Goal: Task Accomplishment & Management: Manage account settings

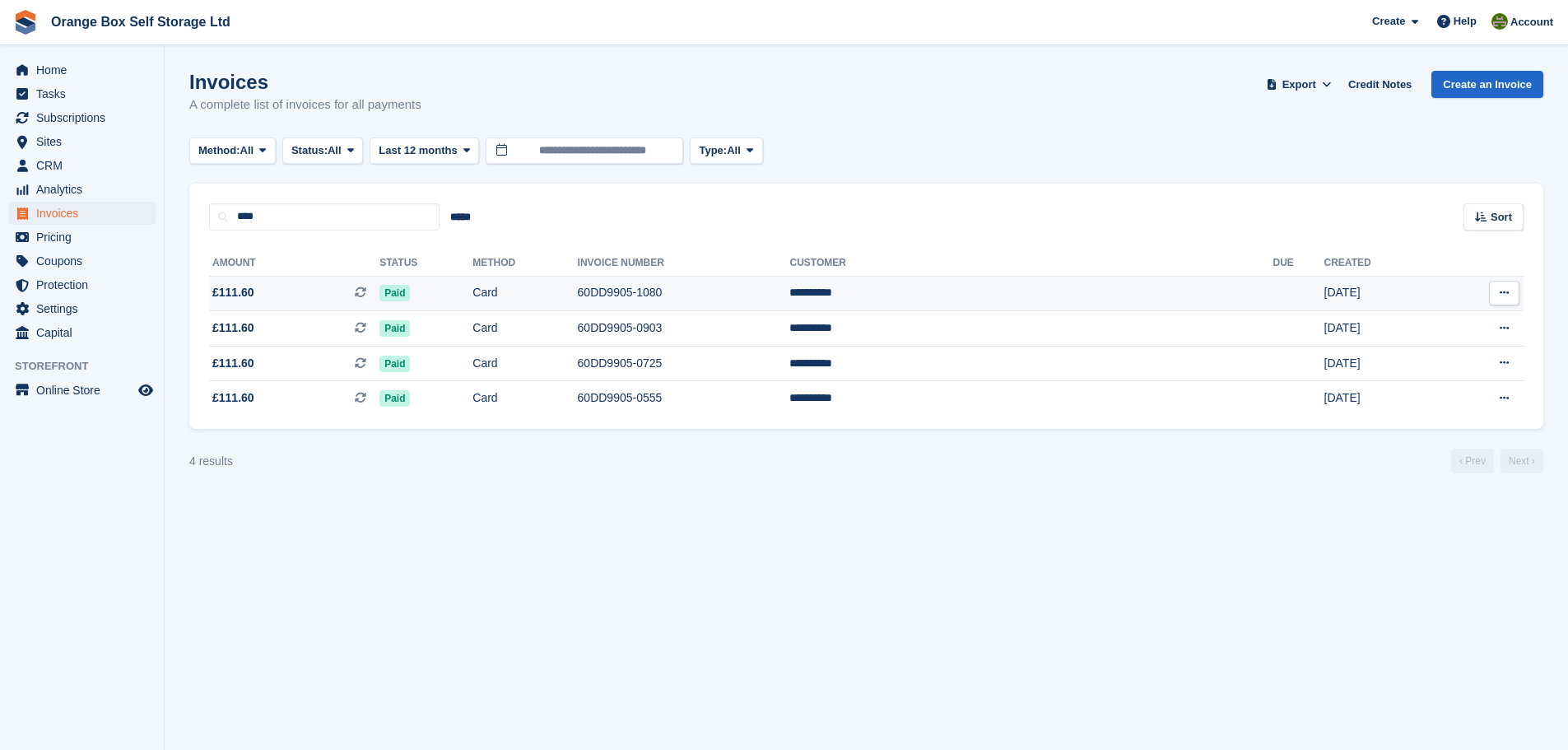
click at [791, 295] on td "60DD9905-1080" at bounding box center [684, 293] width 213 height 35
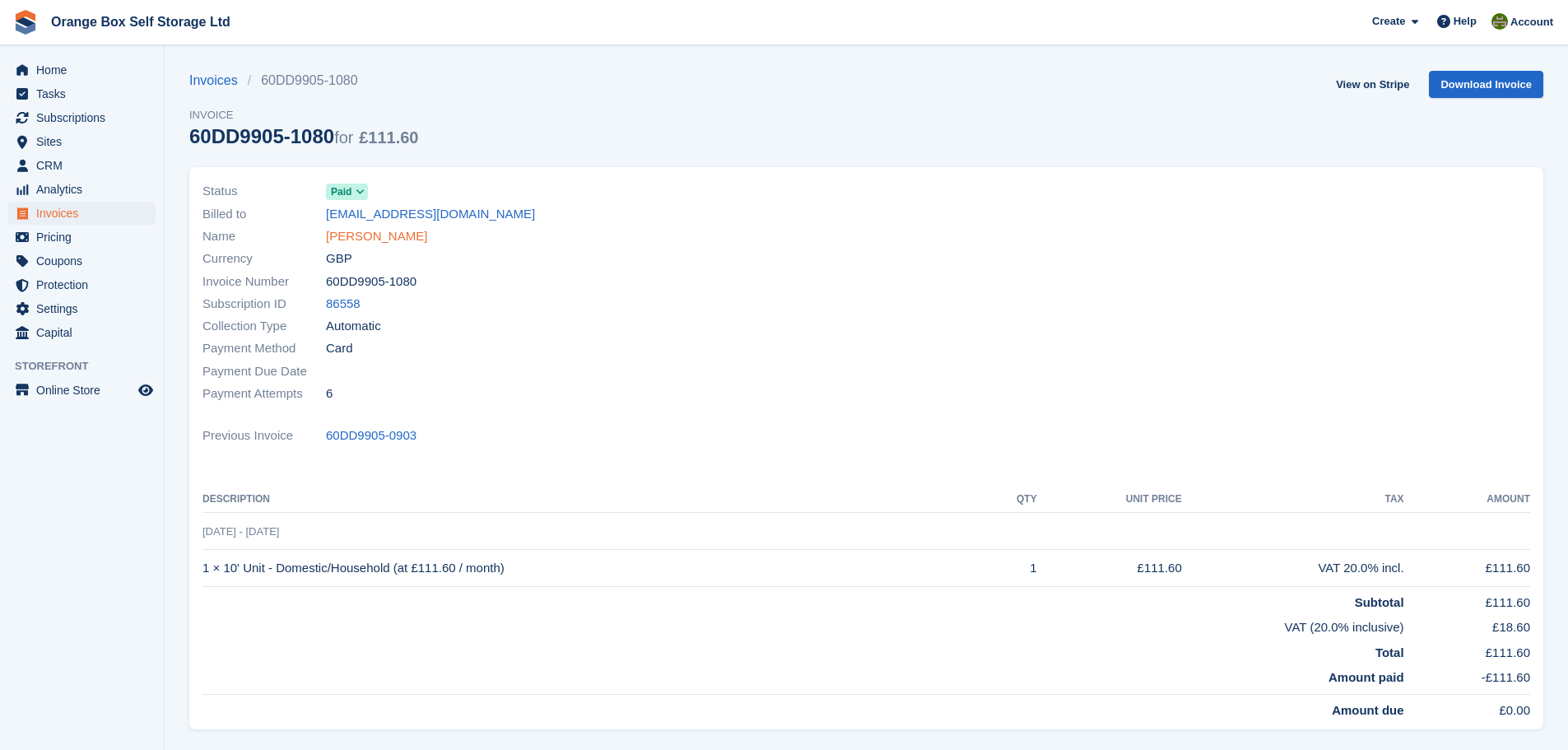
click at [353, 233] on link "[PERSON_NAME]" at bounding box center [376, 237] width 101 height 19
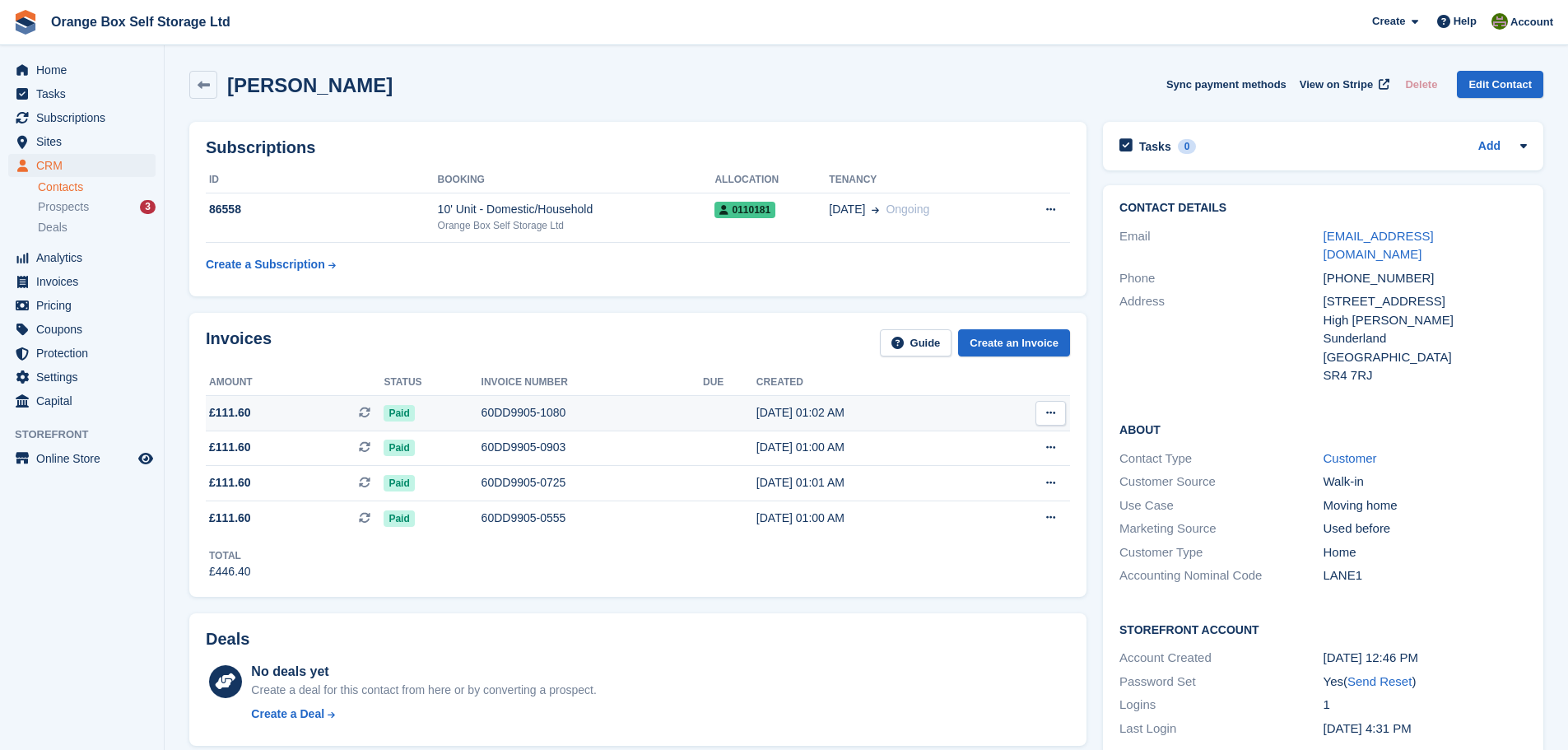
click at [603, 401] on td "60DD9905-1080" at bounding box center [592, 412] width 221 height 35
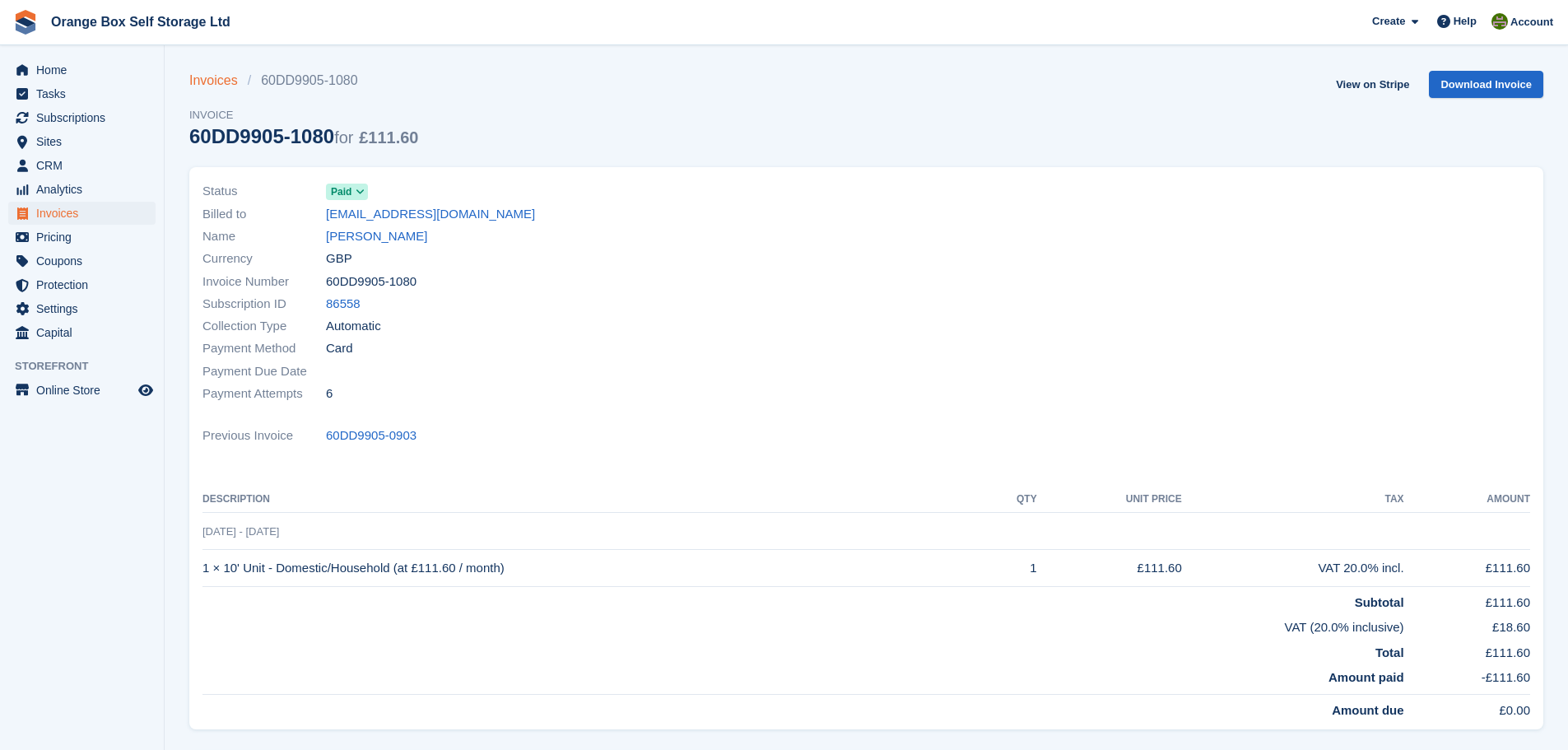
click at [218, 75] on link "Invoices" at bounding box center [218, 80] width 59 height 20
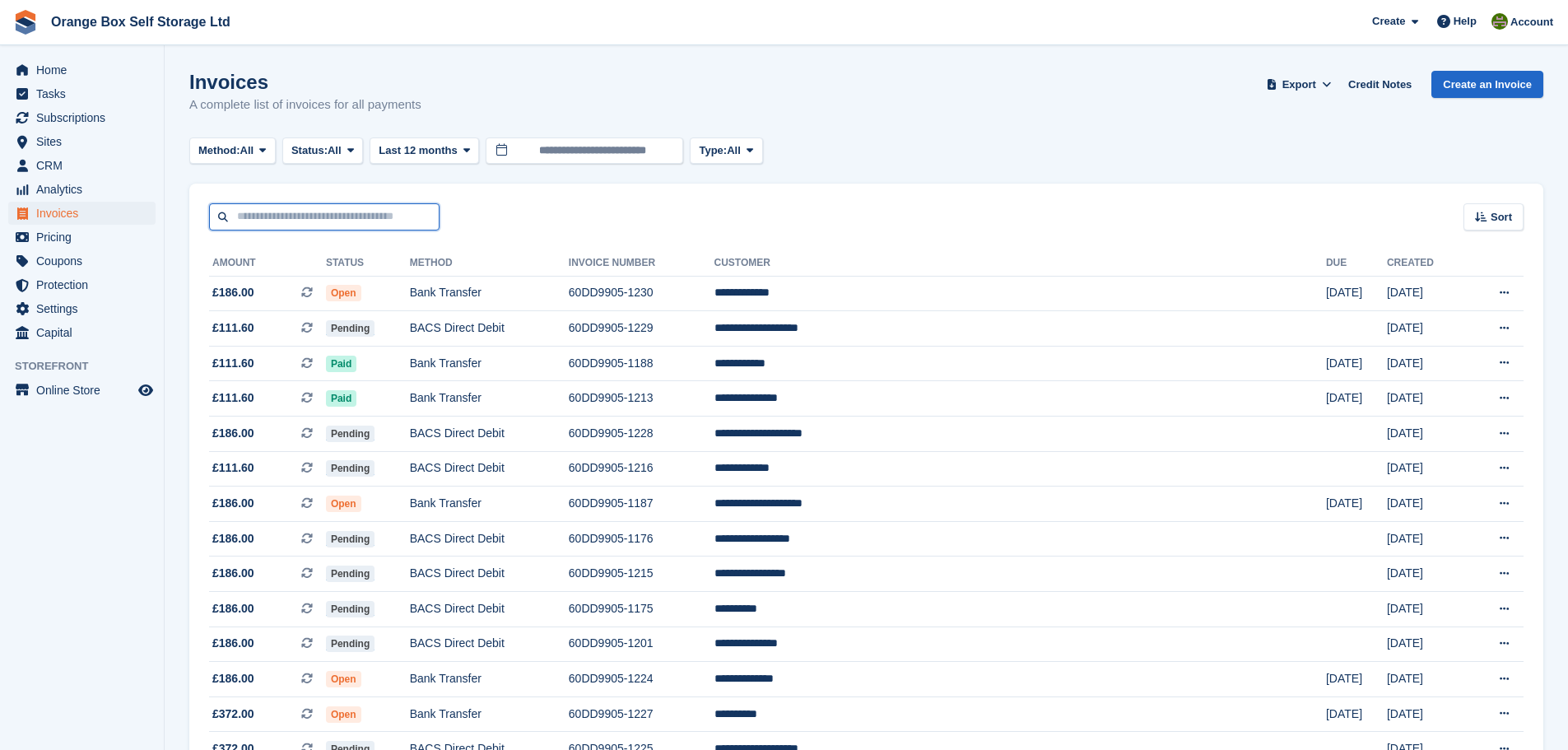
click at [286, 218] on input "text" at bounding box center [324, 216] width 230 height 27
type input "****"
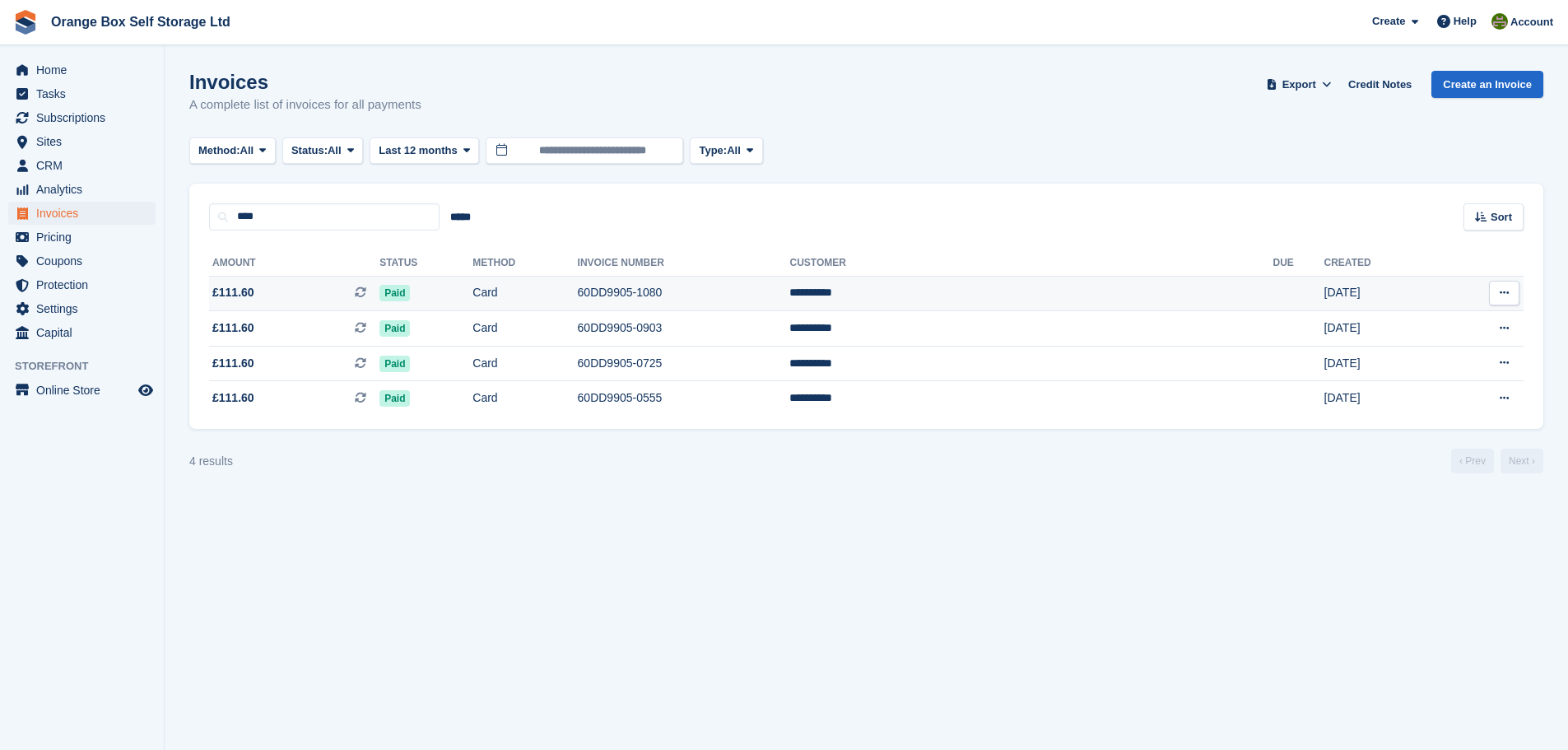
click at [577, 290] on td "Card" at bounding box center [524, 293] width 105 height 35
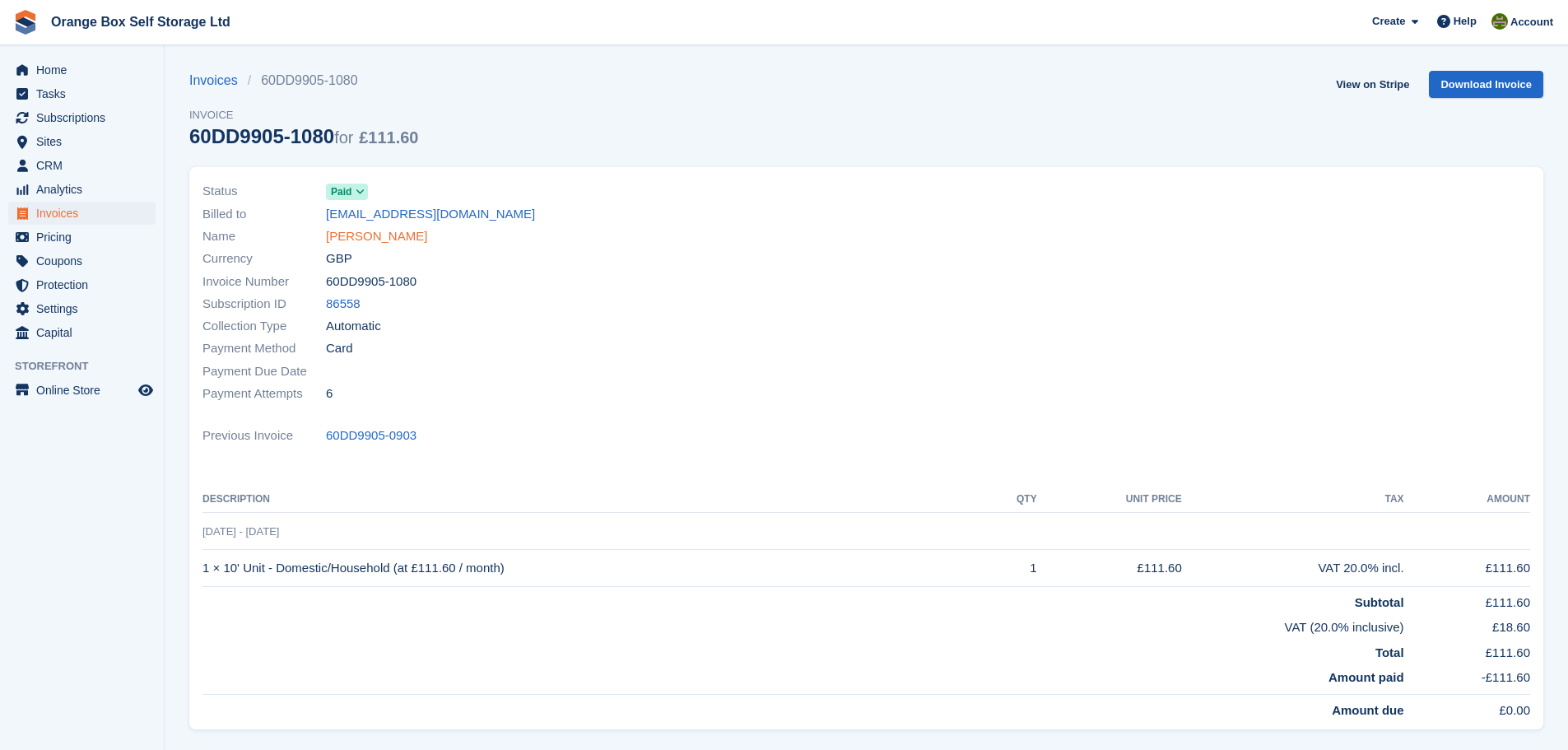
click at [362, 245] on link "David Lane" at bounding box center [376, 237] width 101 height 19
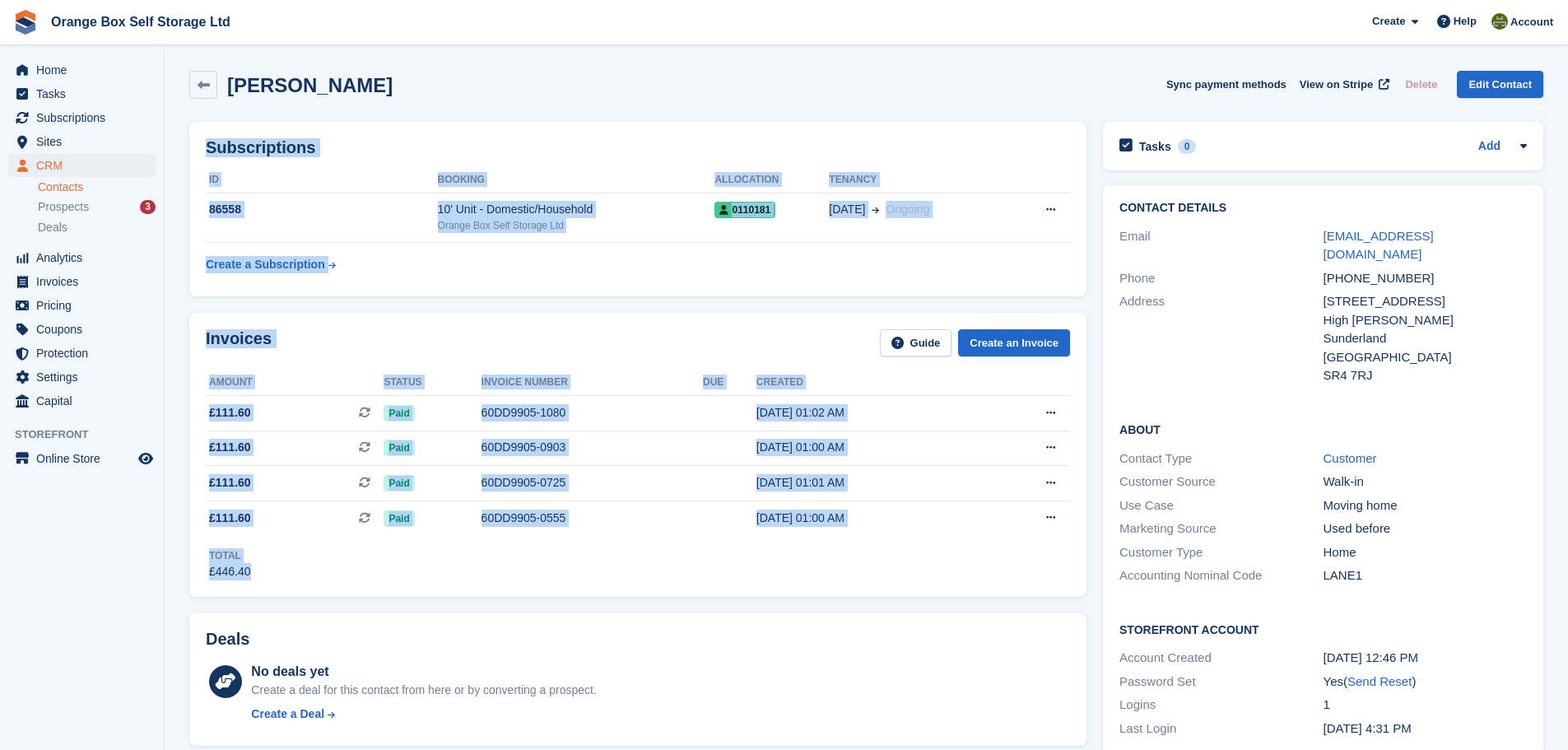
drag, startPoint x: 1089, startPoint y: 93, endPoint x: 318, endPoint y: 589, distance: 916.8
click at [311, 604] on div "Invoices Guide Create an Invoice Amount Status Invoice number Due Created £111.…" at bounding box center [638, 454] width 913 height 300
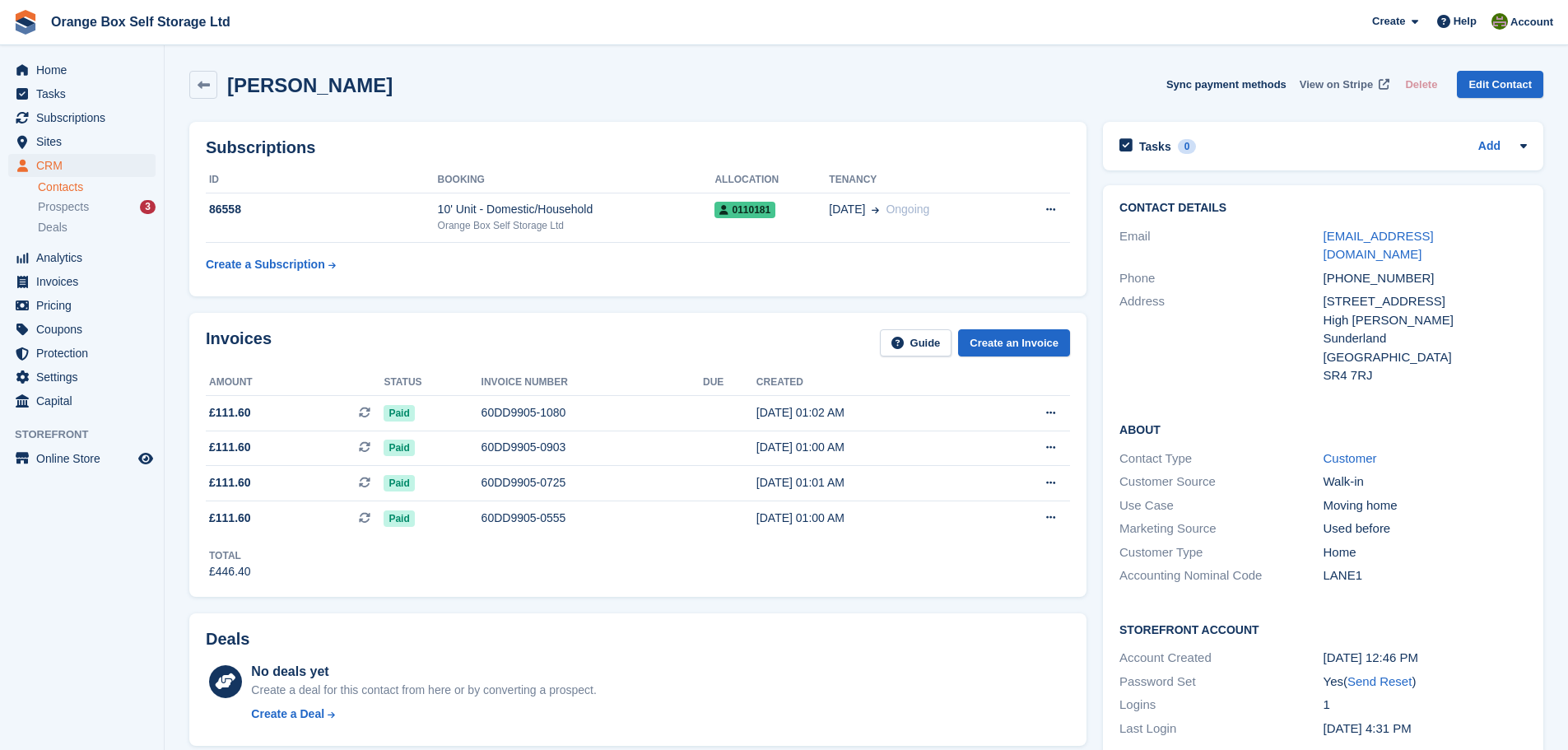
click at [1381, 87] on span at bounding box center [1383, 84] width 16 height 16
click at [58, 60] on span "Home" at bounding box center [85, 70] width 99 height 23
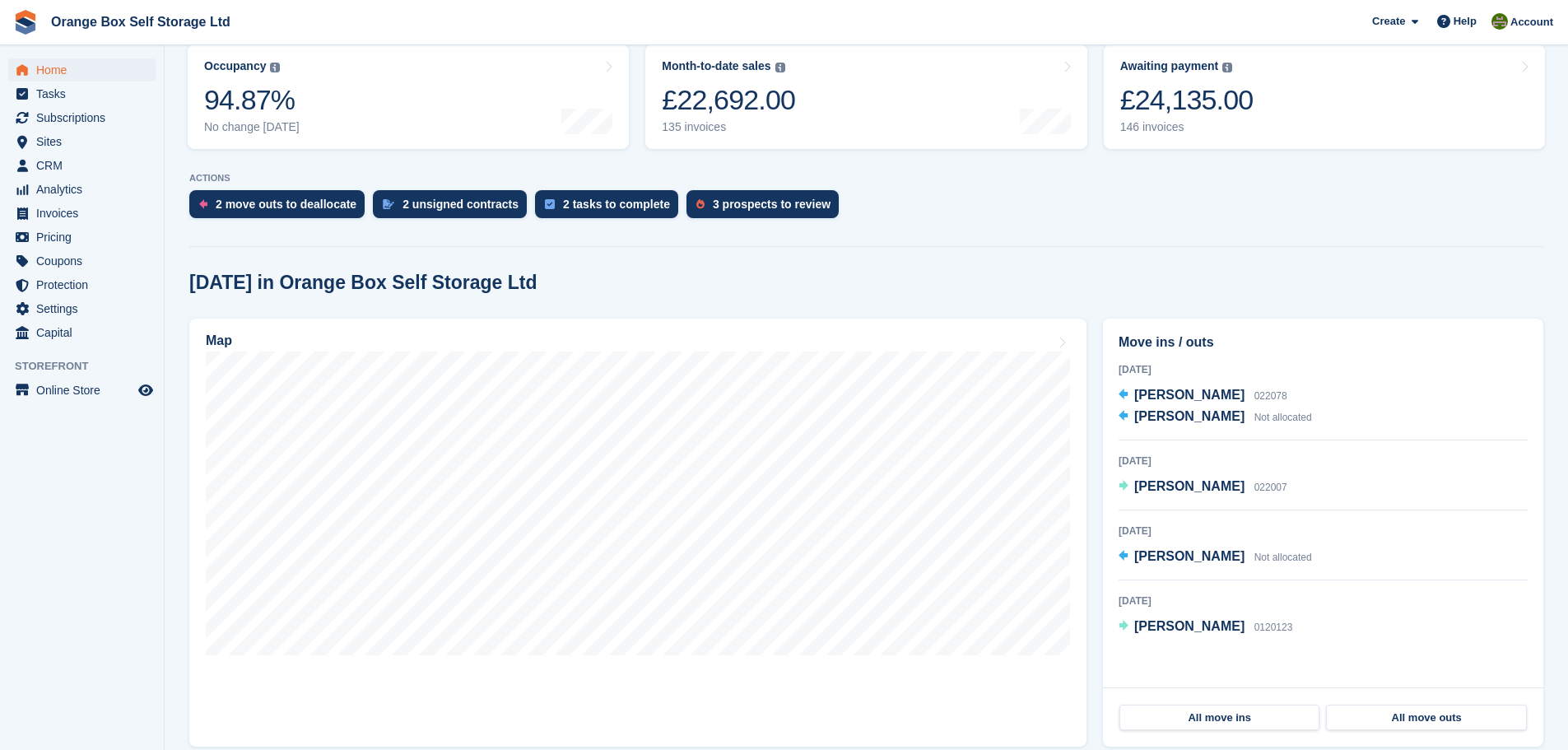
scroll to position [247, 0]
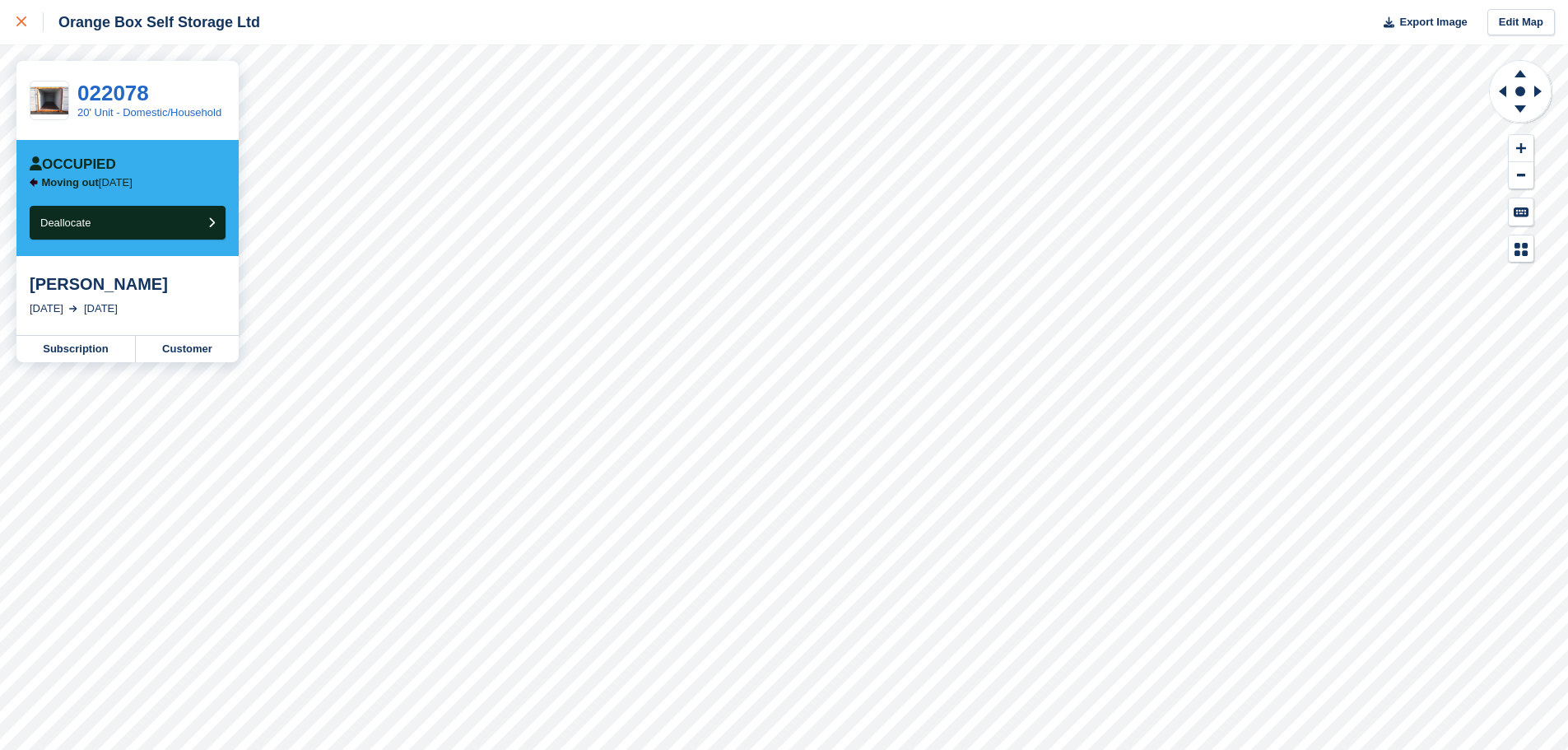
click at [13, 25] on link at bounding box center [22, 22] width 43 height 44
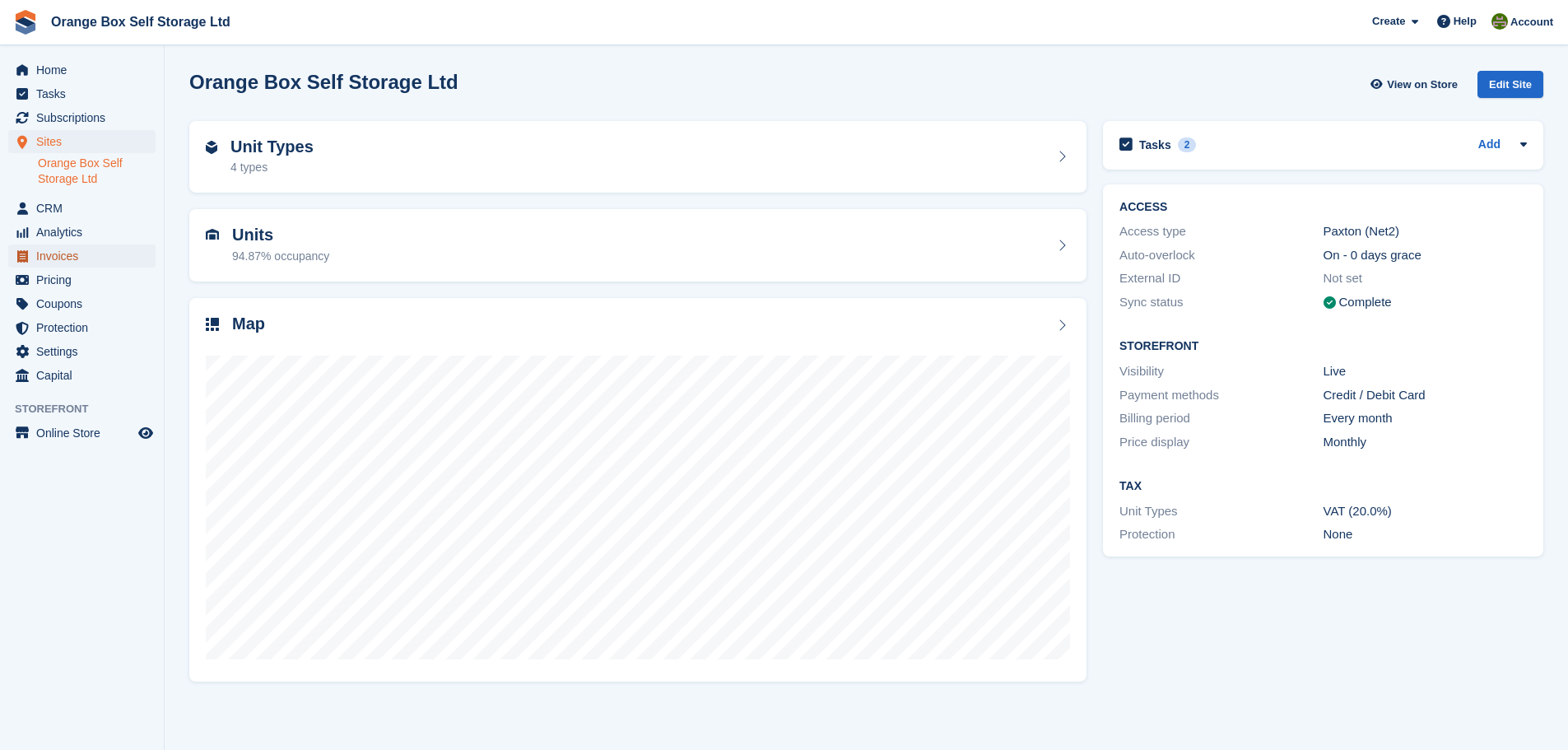
click at [60, 251] on span "Invoices" at bounding box center [85, 256] width 99 height 23
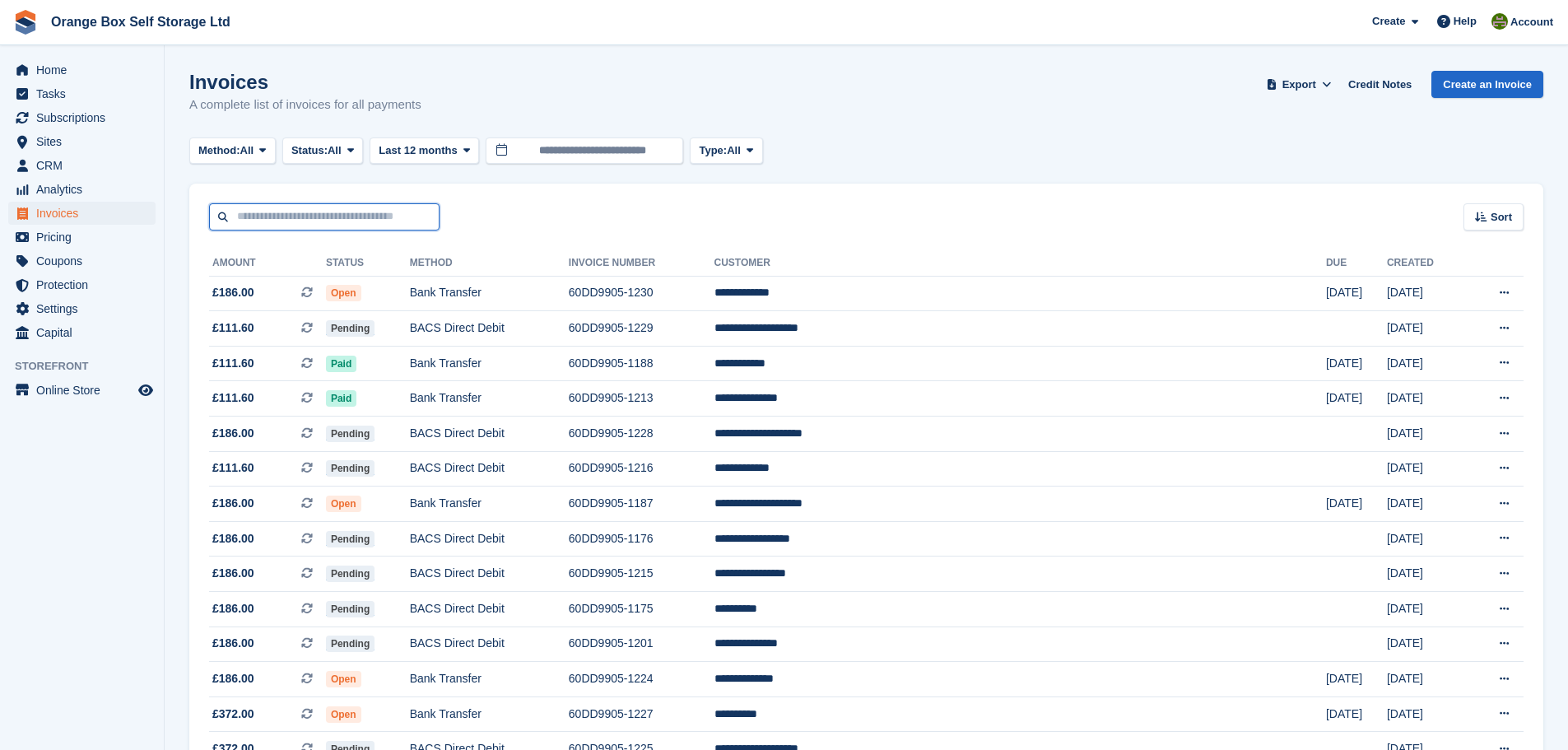
click at [357, 225] on input "text" at bounding box center [324, 216] width 230 height 27
type input "******"
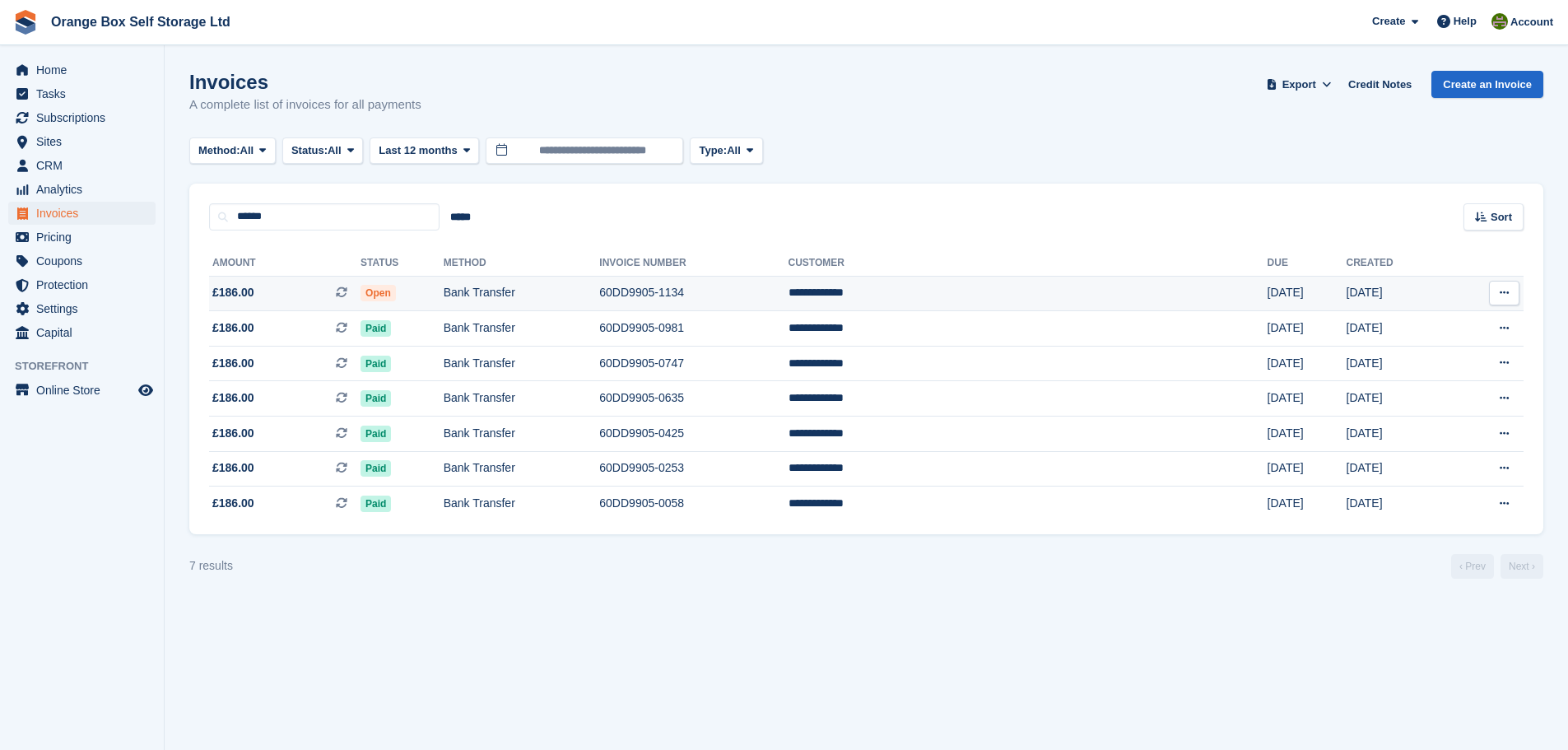
click at [788, 284] on td "60DD9905-1134" at bounding box center [694, 293] width 189 height 35
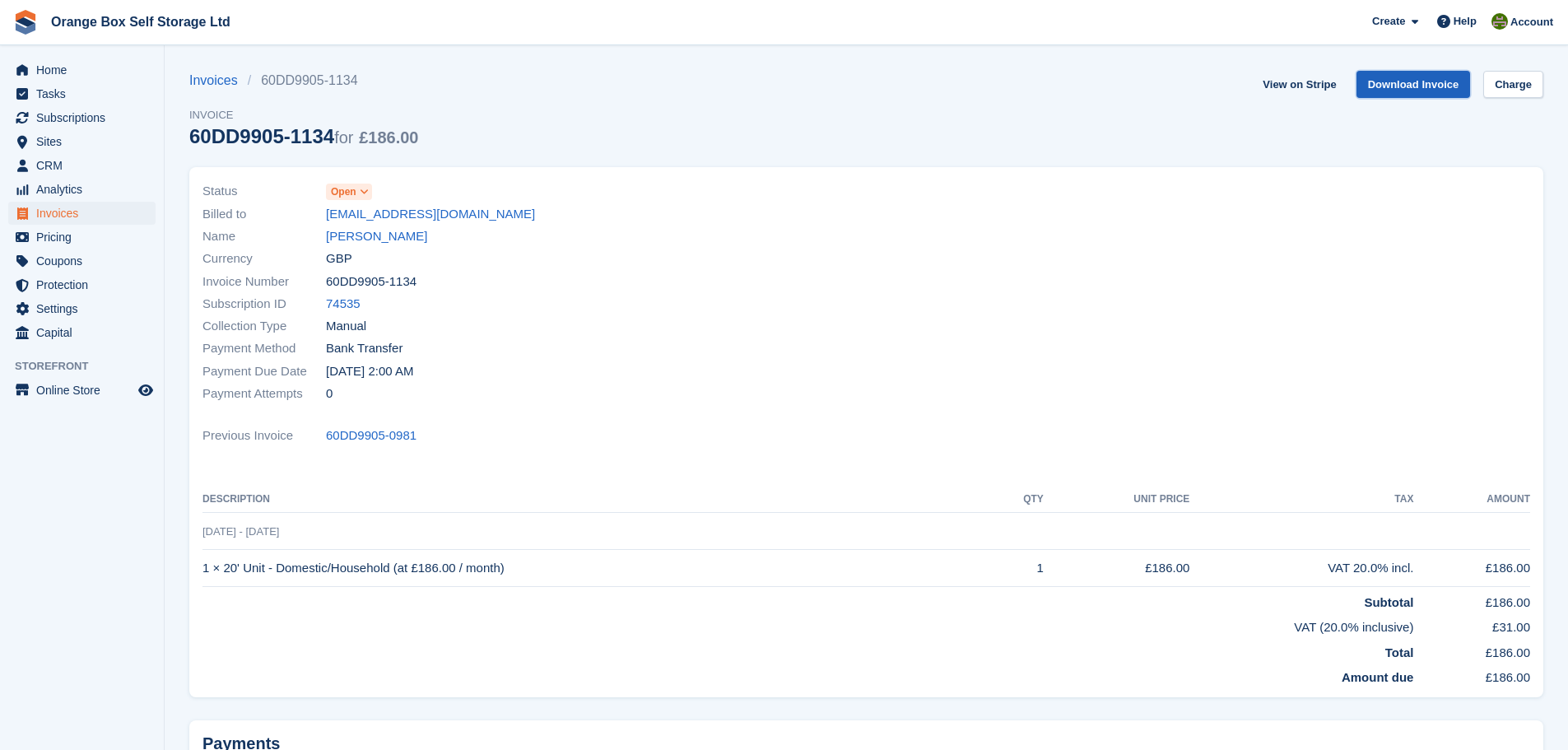
click at [1432, 78] on link "Download Invoice" at bounding box center [1413, 84] width 114 height 27
drag, startPoint x: 382, startPoint y: 221, endPoint x: 569, endPoint y: 211, distance: 187.3
click at [622, 211] on div "Billed to bobcrooks@talktalk.net" at bounding box center [529, 213] width 655 height 23
click at [353, 242] on link "Robert Crooks" at bounding box center [376, 237] width 101 height 19
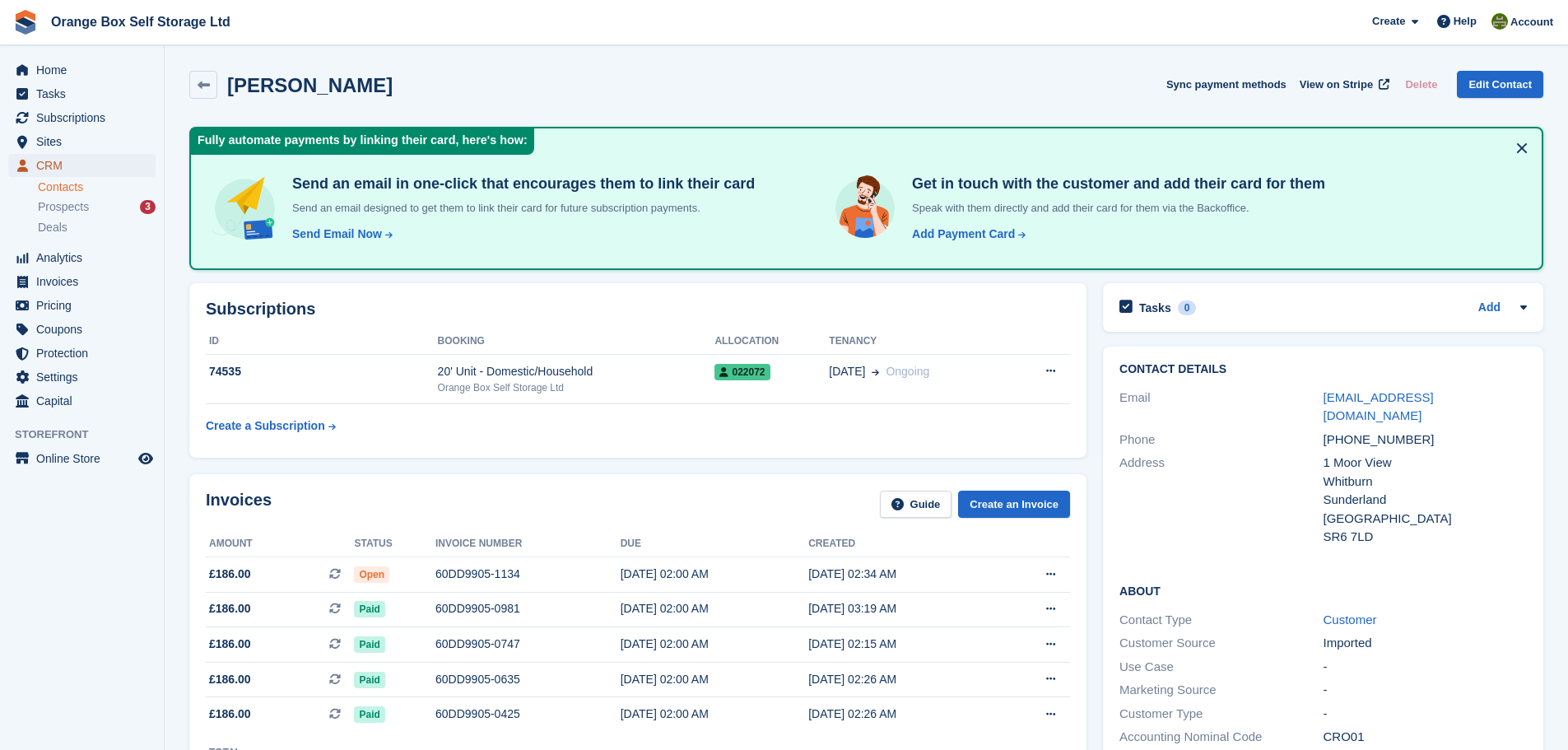
click at [115, 163] on span "CRM" at bounding box center [85, 165] width 99 height 23
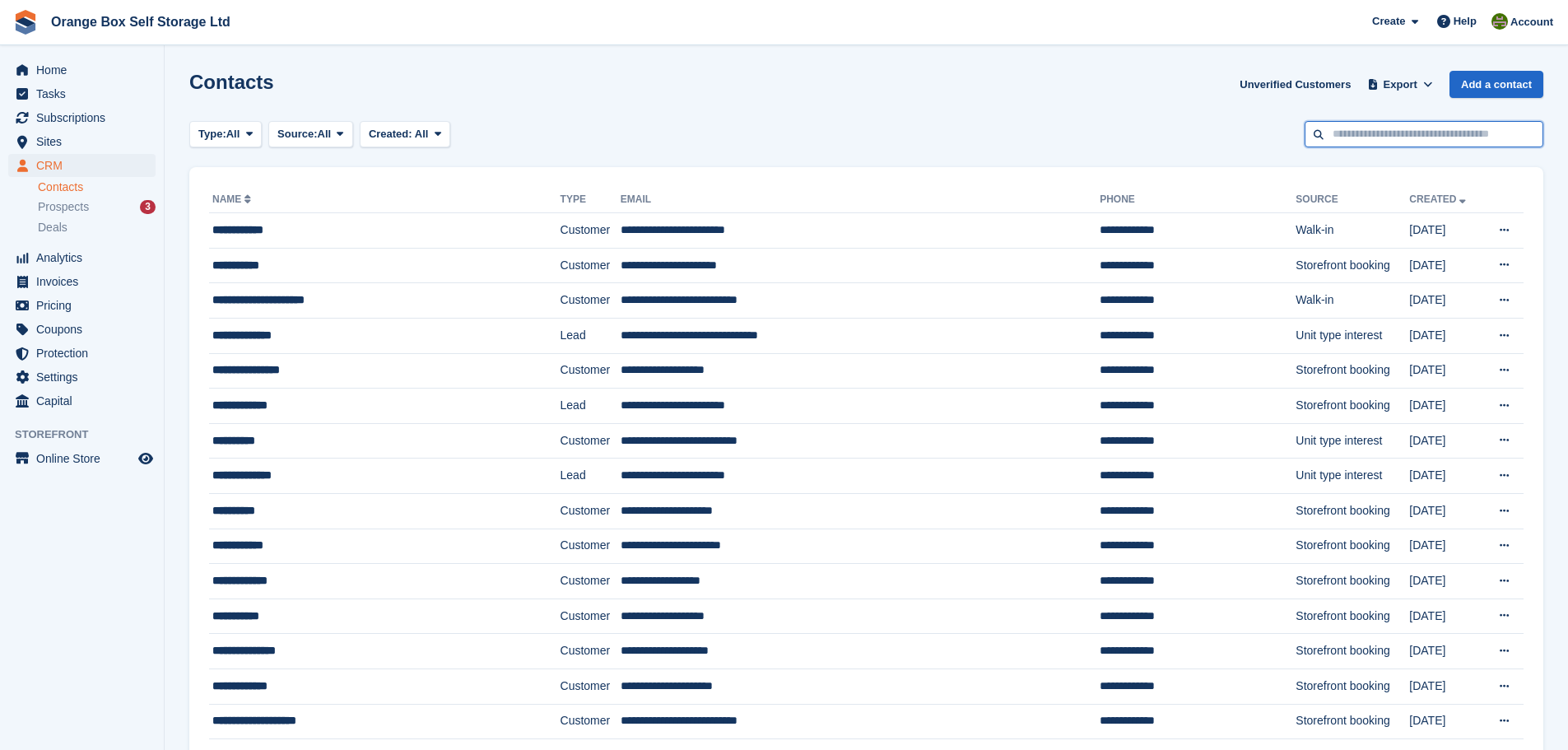
click at [1405, 137] on input "text" at bounding box center [1423, 134] width 239 height 27
type input "*****"
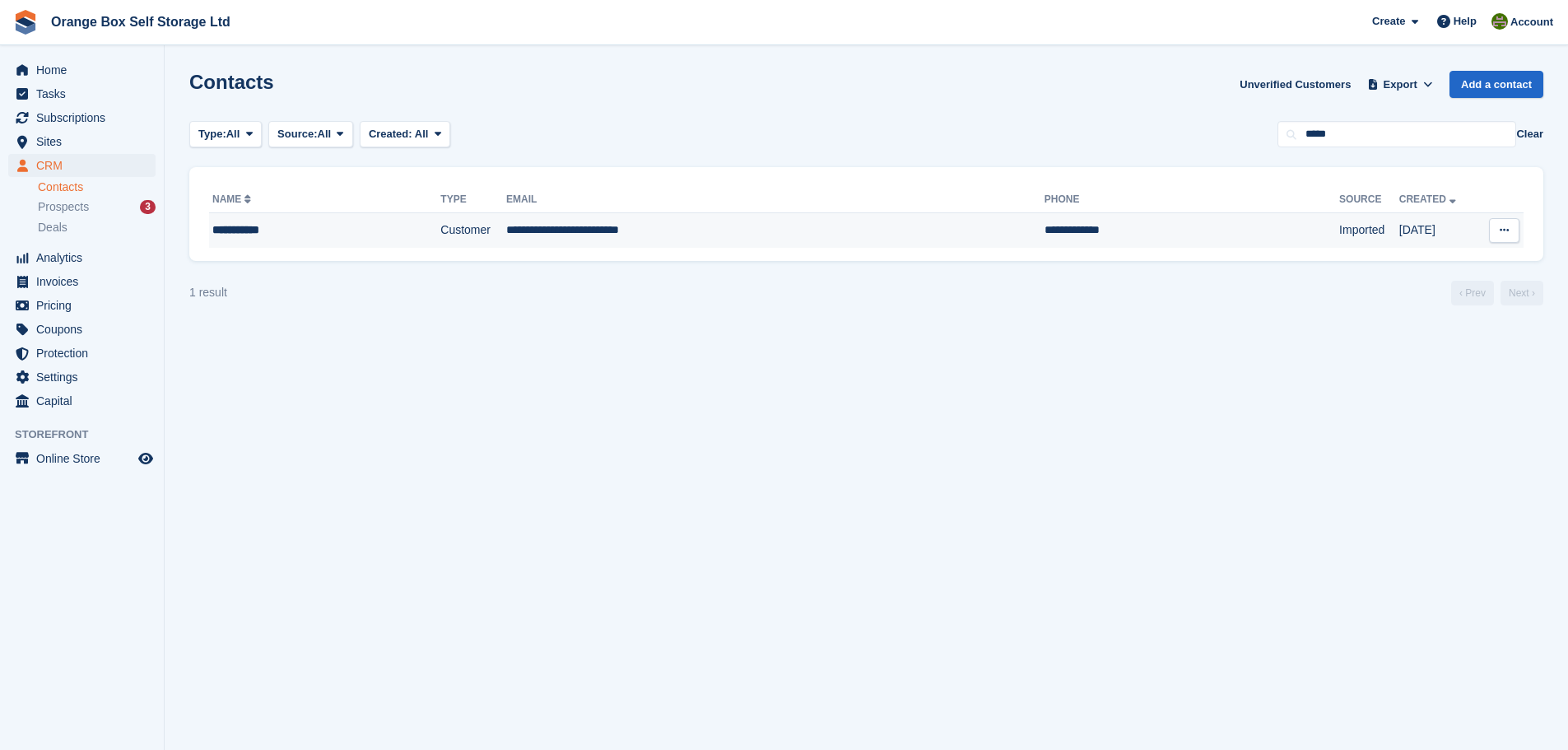
click at [600, 231] on td "**********" at bounding box center [775, 230] width 538 height 35
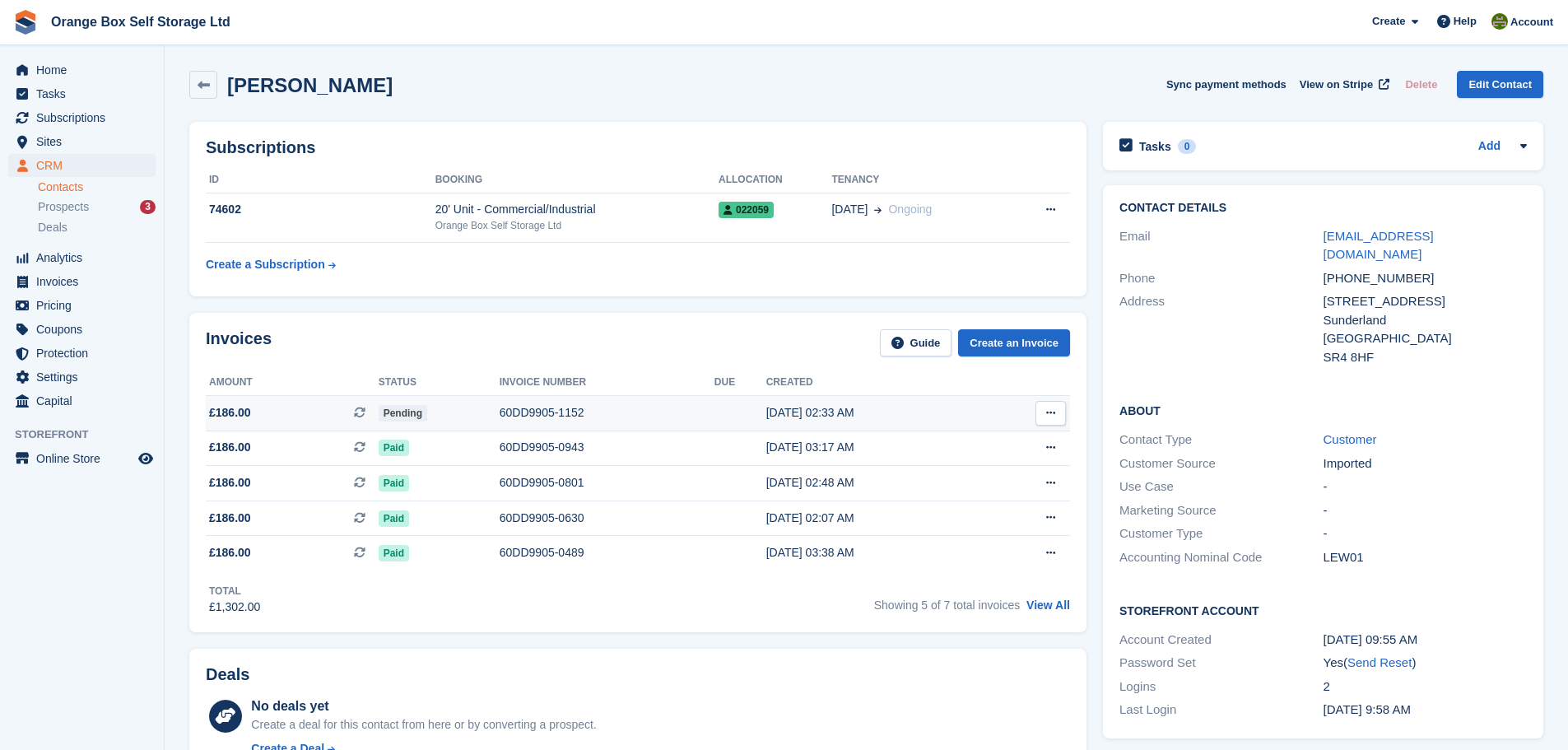
click at [1060, 412] on button at bounding box center [1050, 413] width 30 height 25
click at [984, 447] on p "Download PDF" at bounding box center [987, 445] width 144 height 22
